Goal: Information Seeking & Learning: Learn about a topic

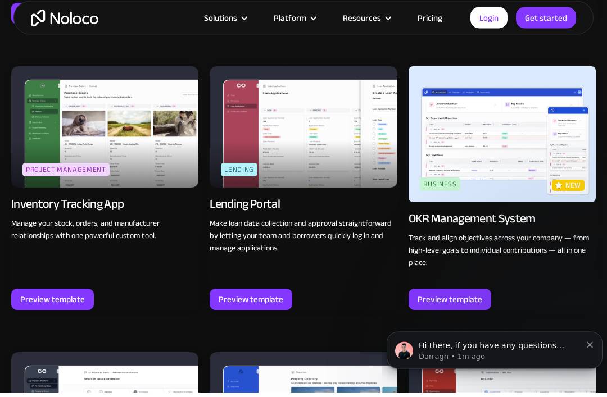
scroll to position [1561, 0]
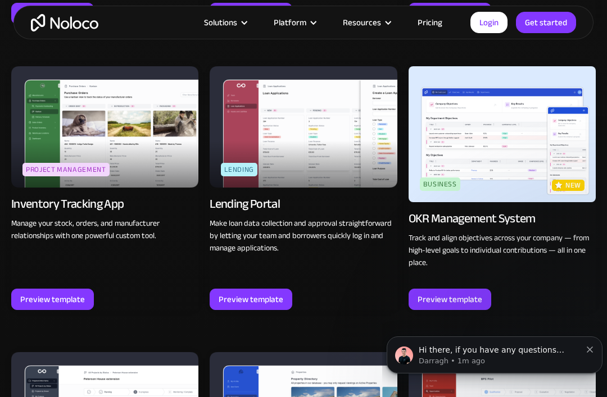
click at [133, 120] on img at bounding box center [104, 127] width 187 height 122
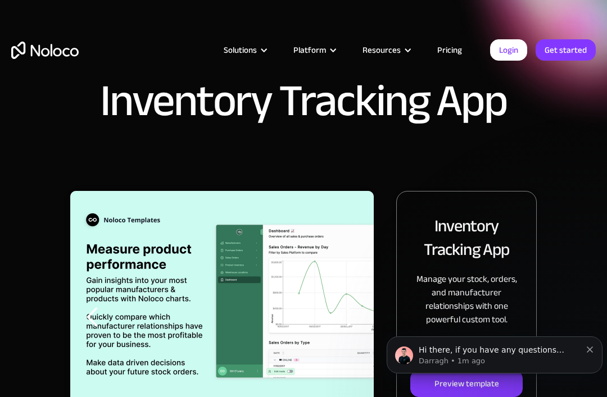
click at [264, 54] on div "Solutions" at bounding box center [245, 50] width 70 height 15
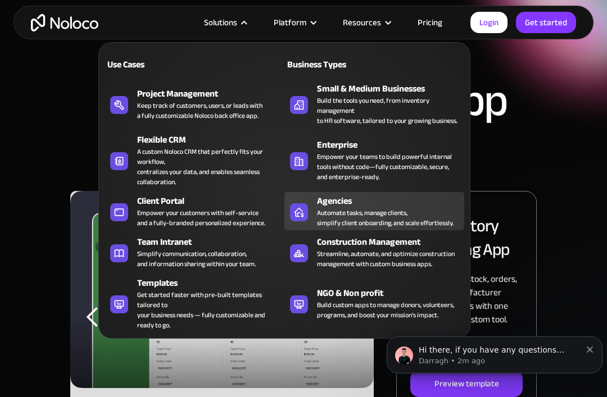
scroll to position [6, 0]
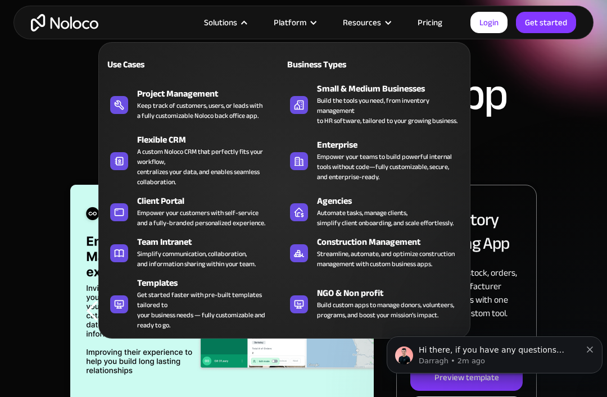
click at [248, 25] on div at bounding box center [244, 23] width 8 height 8
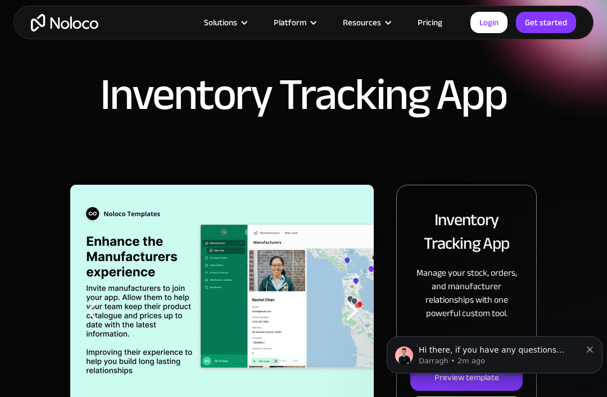
click at [248, 25] on div at bounding box center [244, 23] width 8 height 8
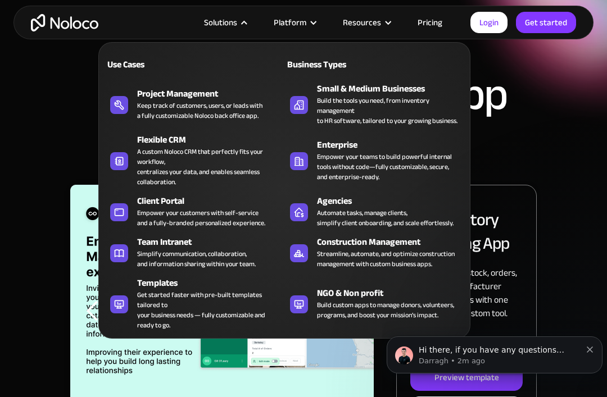
click at [74, 386] on div "previous slide" at bounding box center [92, 311] width 45 height 253
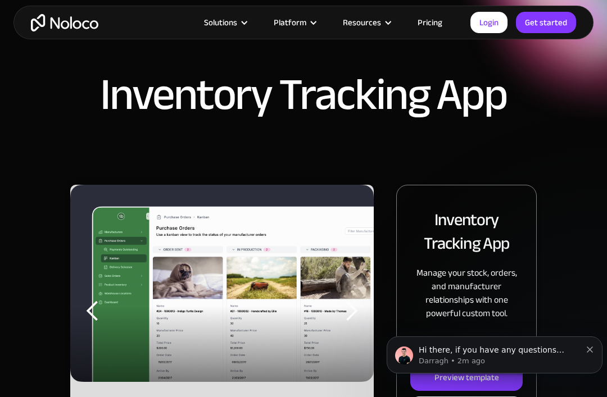
drag, startPoint x: 363, startPoint y: 305, endPoint x: 291, endPoint y: 286, distance: 74.4
click at [285, 286] on div "Slide 1 of 3." at bounding box center [221, 311] width 303 height 253
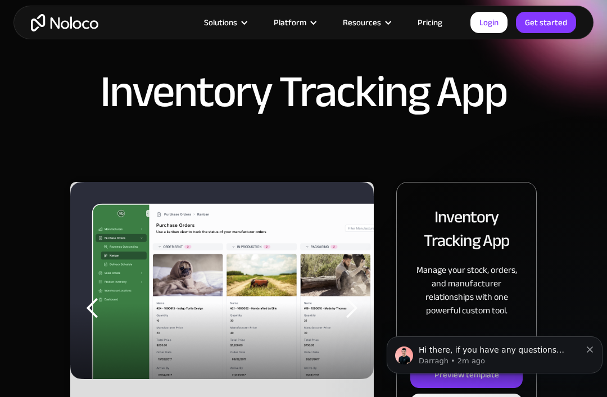
click at [102, 310] on div "previous slide" at bounding box center [92, 308] width 22 height 22
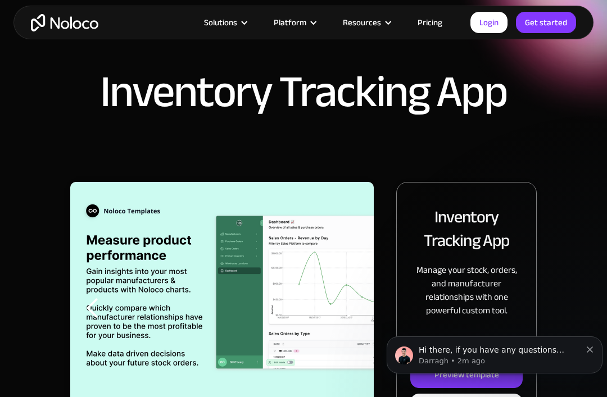
click at [102, 310] on div "previous slide" at bounding box center [92, 308] width 22 height 22
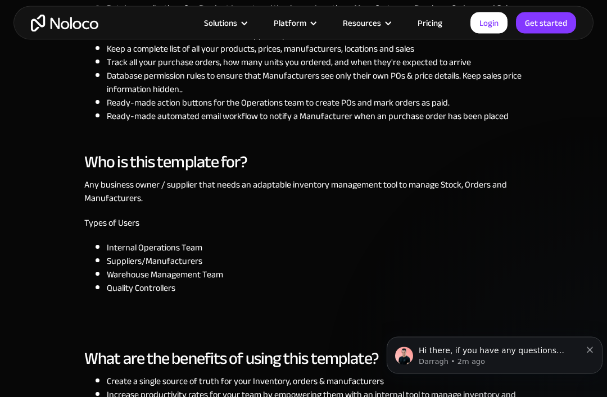
scroll to position [640, 0]
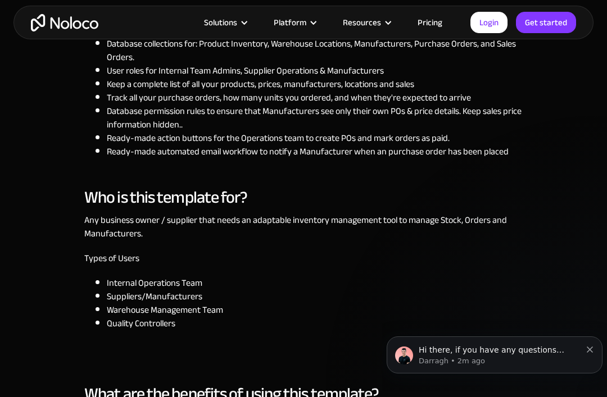
click at [237, 23] on div "Solutions" at bounding box center [220, 22] width 33 height 15
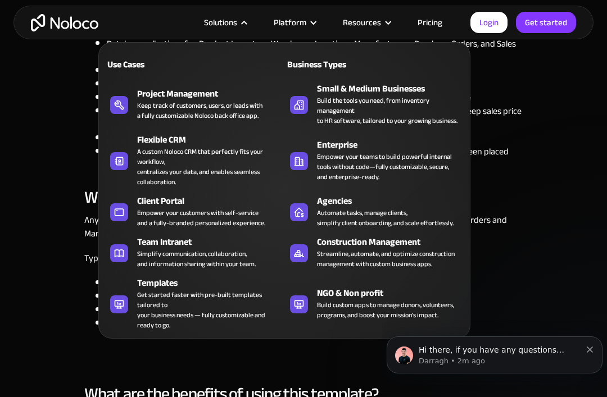
click at [313, 25] on div at bounding box center [313, 23] width 8 height 8
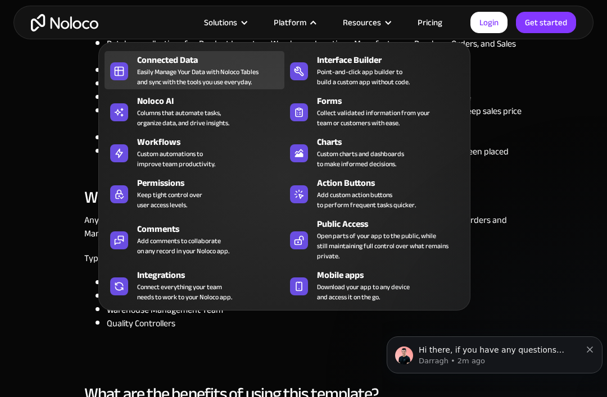
click at [220, 78] on div "Easily Manage Your Data with Noloco Tables and sync with the tools you use ever…" at bounding box center [197, 77] width 121 height 20
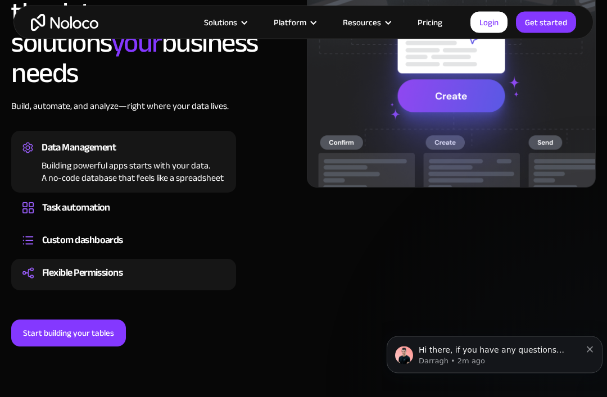
scroll to position [990, 0]
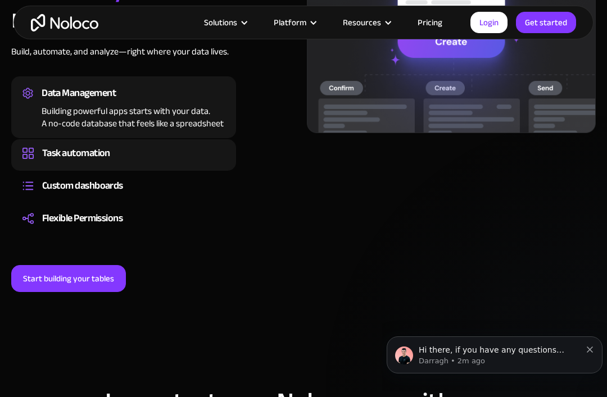
click at [156, 145] on div "Task automation" at bounding box center [123, 153] width 202 height 17
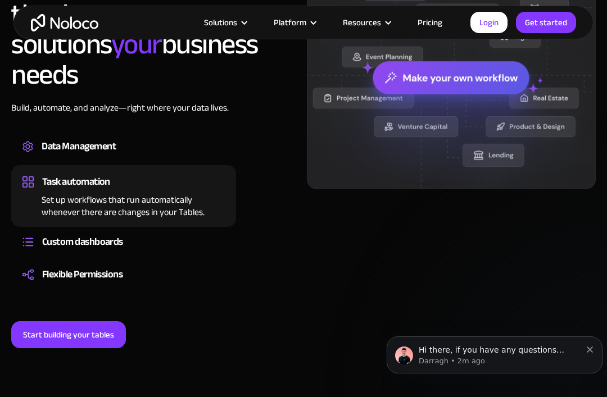
scroll to position [896, 0]
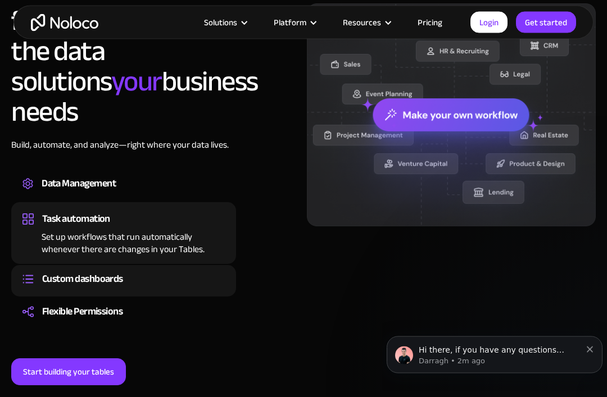
click at [191, 271] on div "Custom dashboards" at bounding box center [123, 279] width 202 height 17
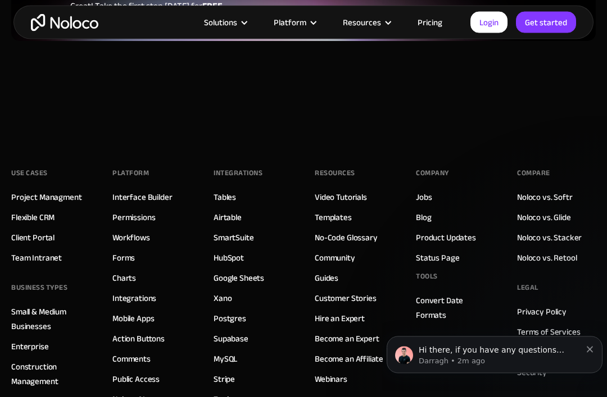
scroll to position [3232, 0]
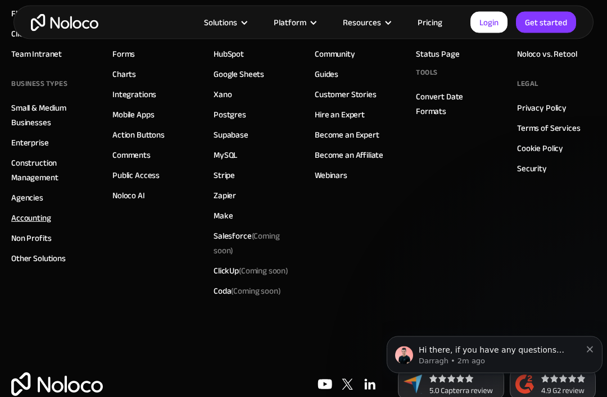
click at [38, 226] on link "Accounting" at bounding box center [31, 218] width 40 height 15
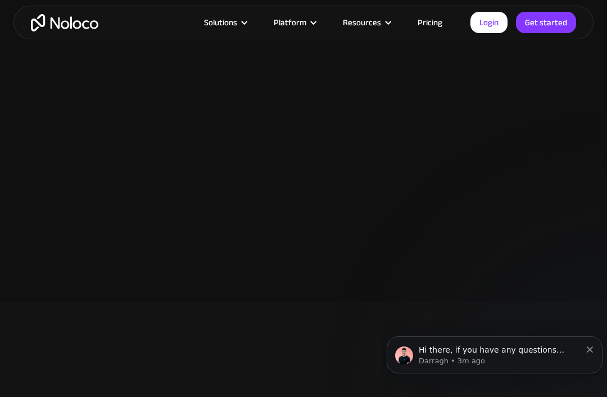
scroll to position [2426, 0]
